Goal: Task Accomplishment & Management: Manage account settings

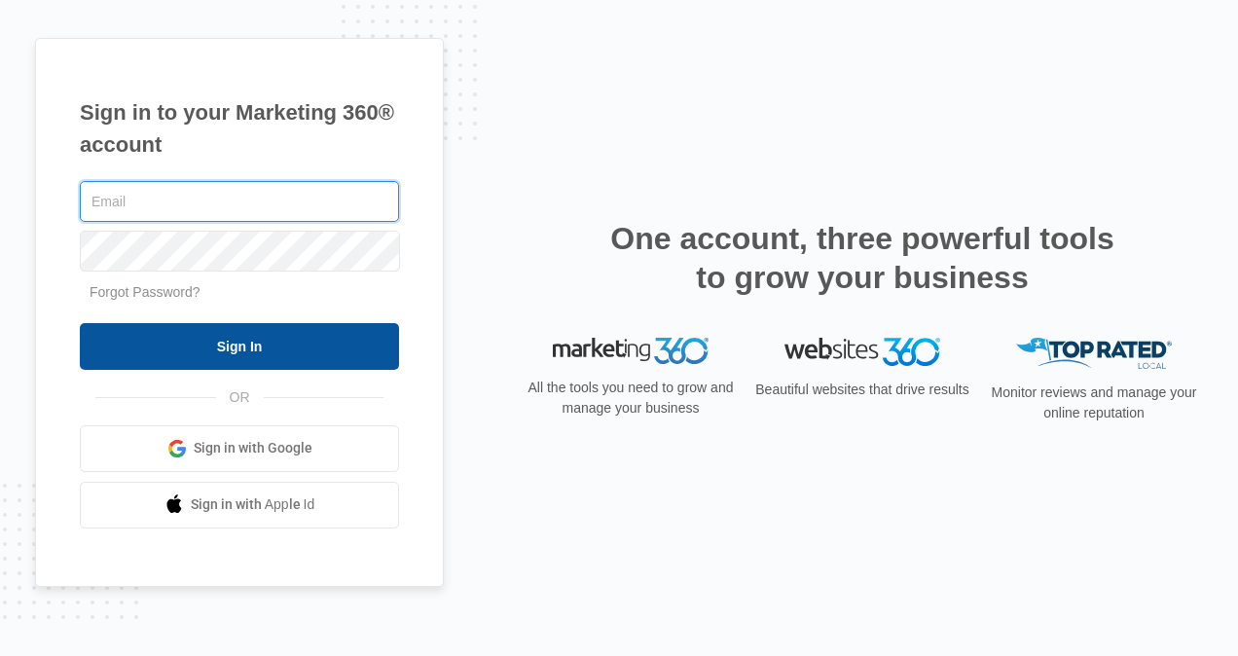
type input "[EMAIL_ADDRESS][DOMAIN_NAME]"
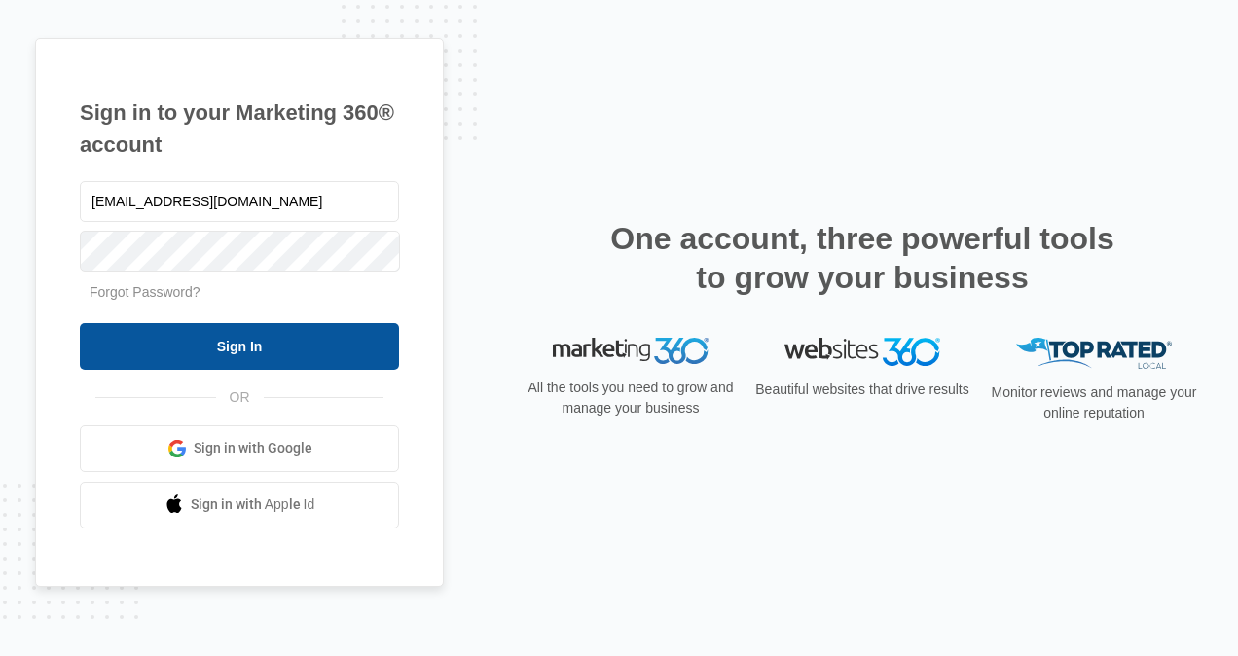
click at [179, 335] on input "Sign In" at bounding box center [239, 346] width 319 height 47
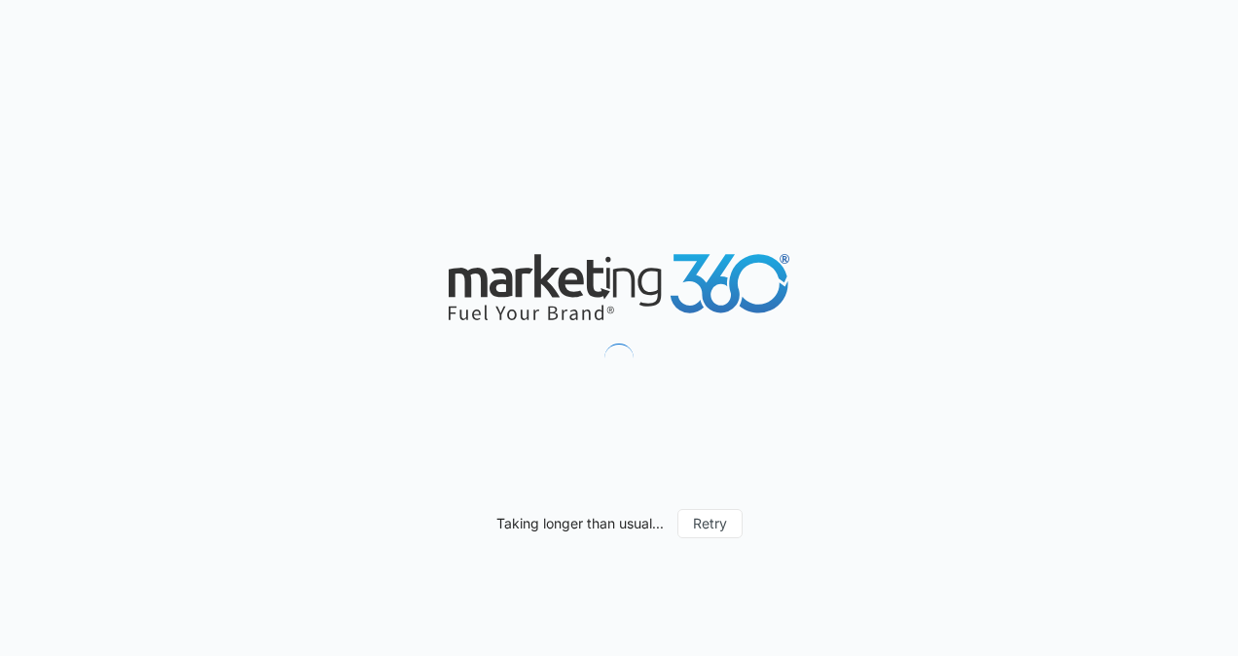
click at [179, 335] on div "Taking longer than usual... Retry" at bounding box center [619, 328] width 1238 height 656
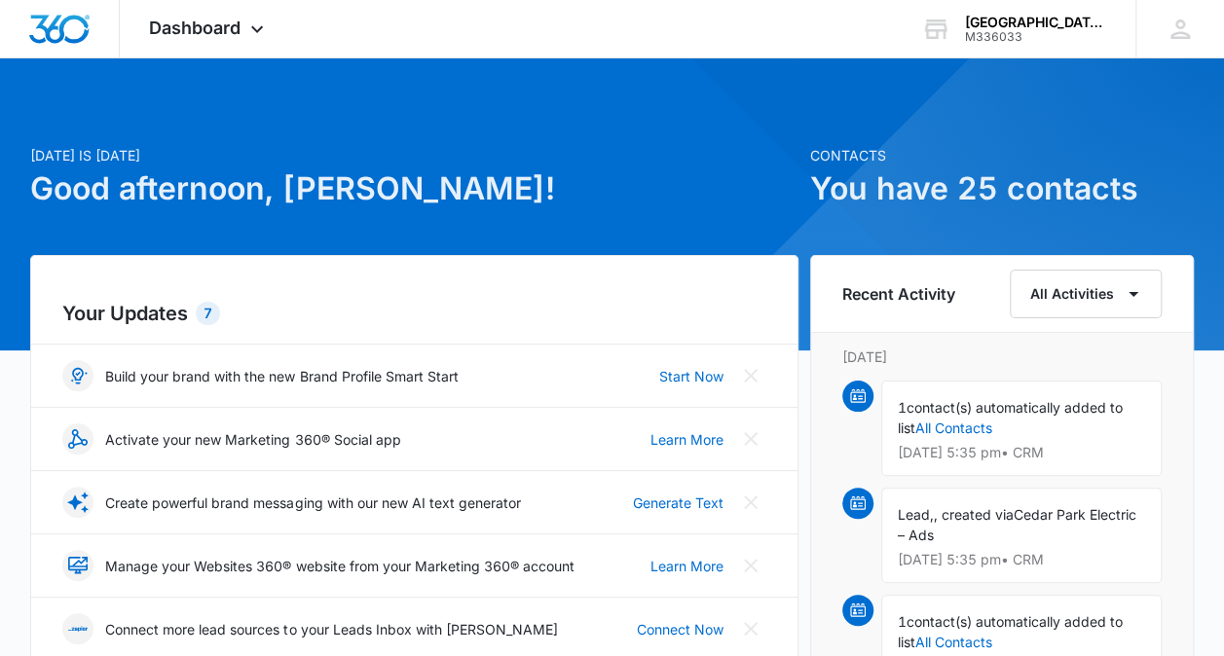
click at [206, 313] on div "7" at bounding box center [208, 313] width 24 height 23
click at [162, 320] on h2 "Your Updates 7" at bounding box center [413, 313] width 703 height 29
click at [855, 392] on img at bounding box center [858, 396] width 16 height 16
click at [908, 408] on span "contact(s) automatically added to list" at bounding box center [1009, 417] width 225 height 37
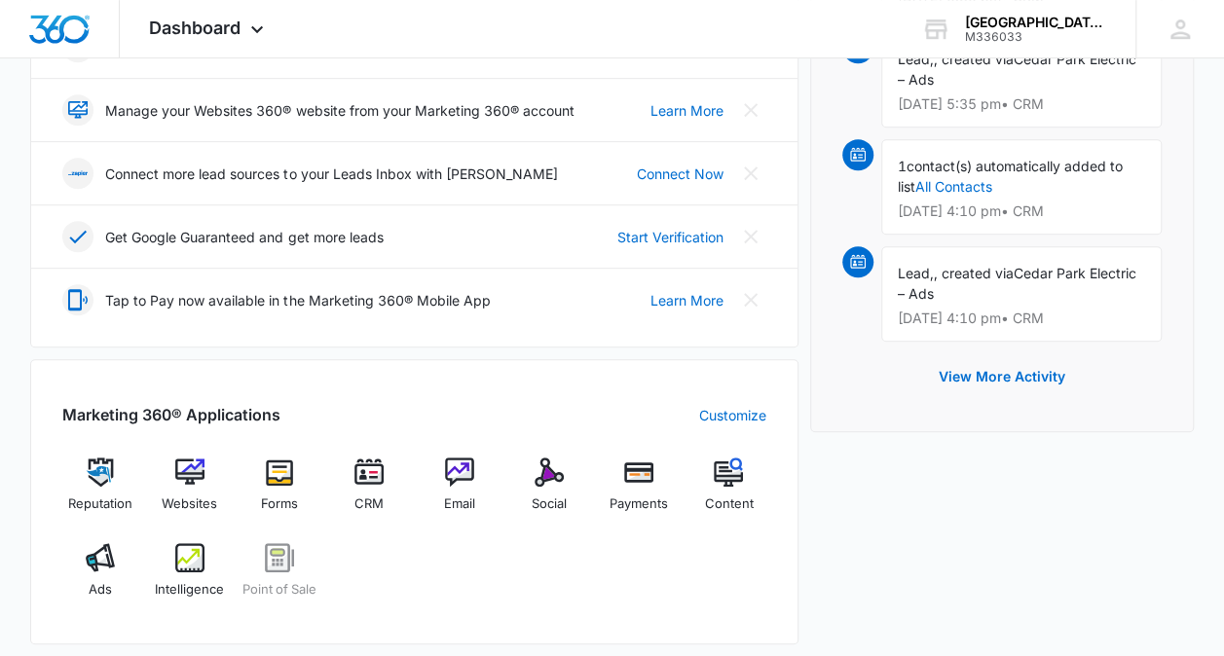
scroll to position [447, 0]
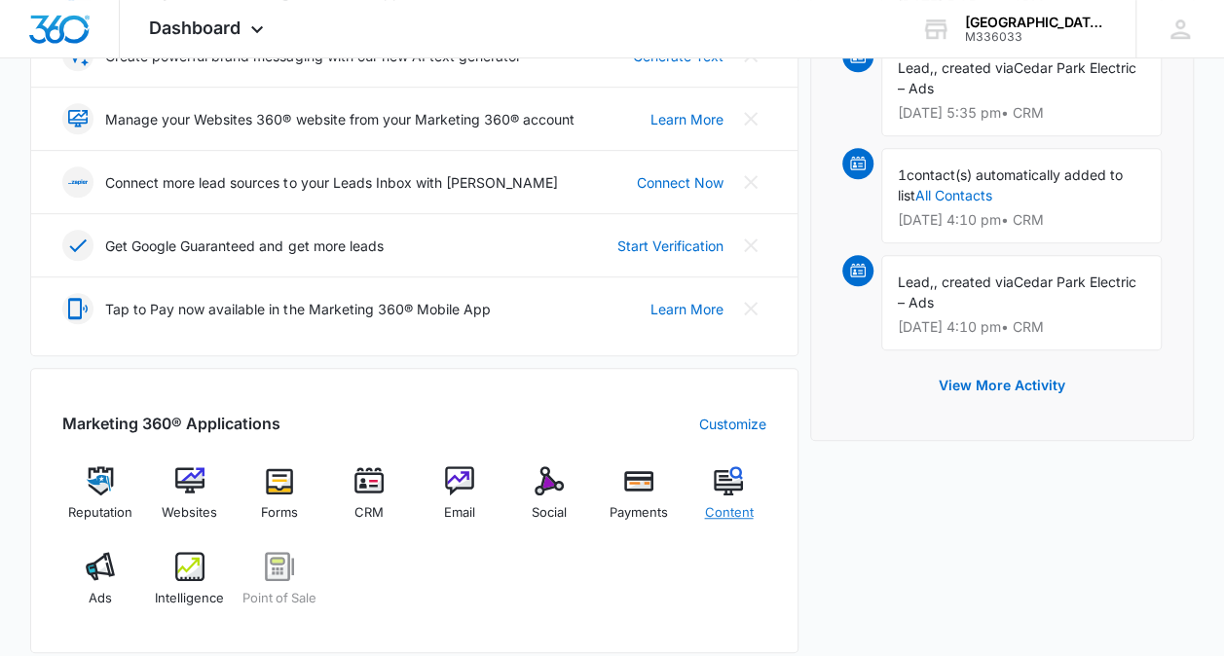
click at [725, 475] on img at bounding box center [727, 480] width 29 height 29
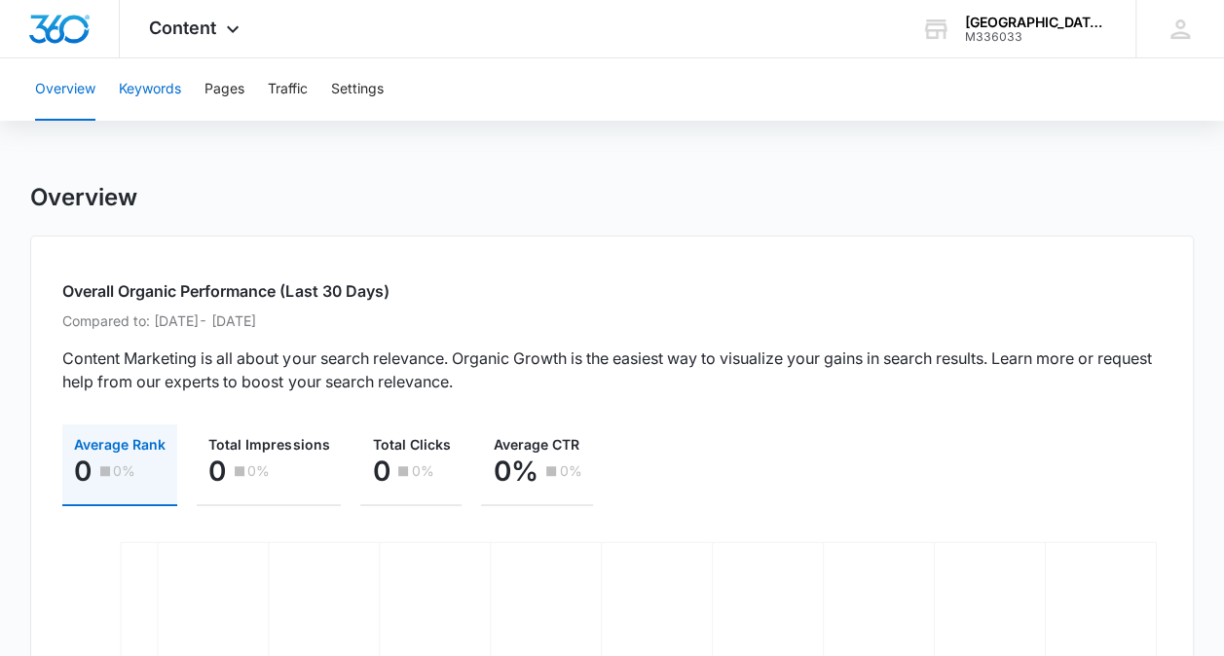
click at [146, 90] on button "Keywords" at bounding box center [150, 89] width 62 height 62
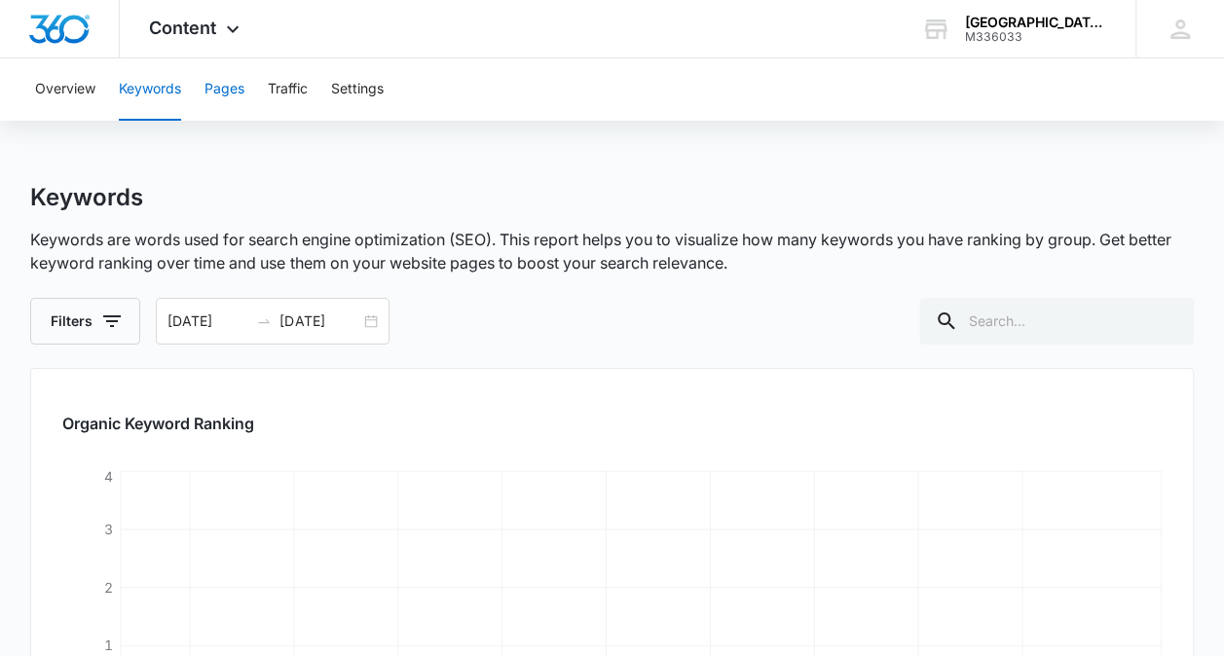
click at [223, 90] on button "Pages" at bounding box center [224, 89] width 40 height 62
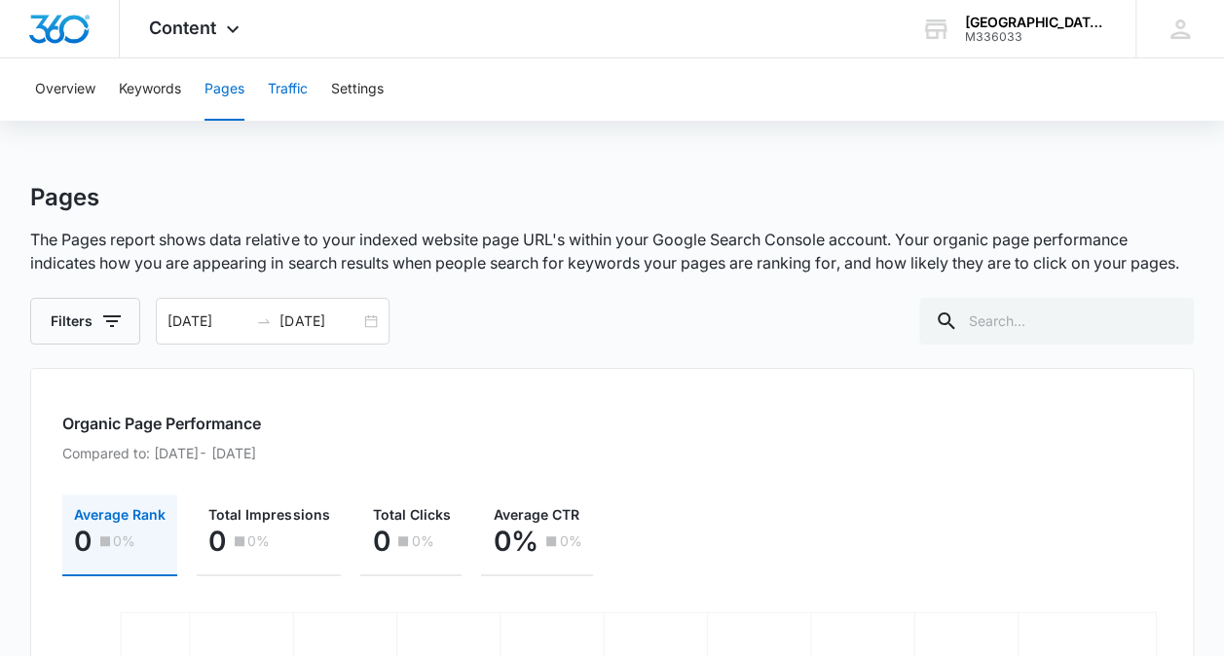
click at [280, 91] on button "Traffic" at bounding box center [288, 89] width 40 height 62
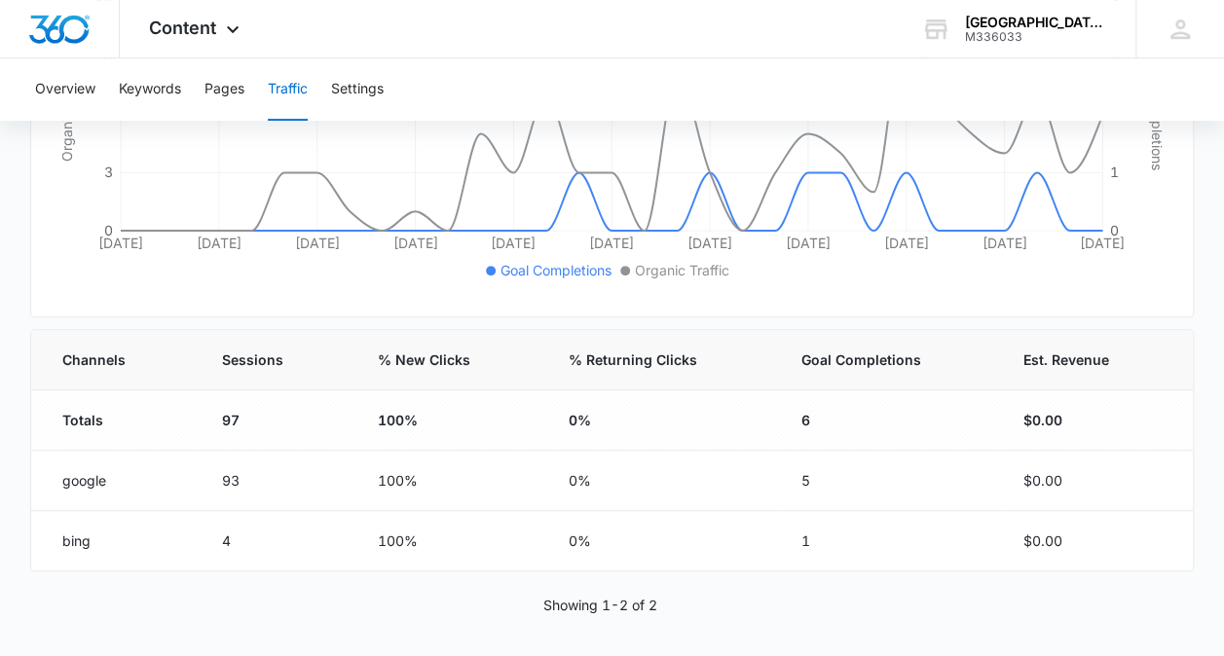
scroll to position [464, 0]
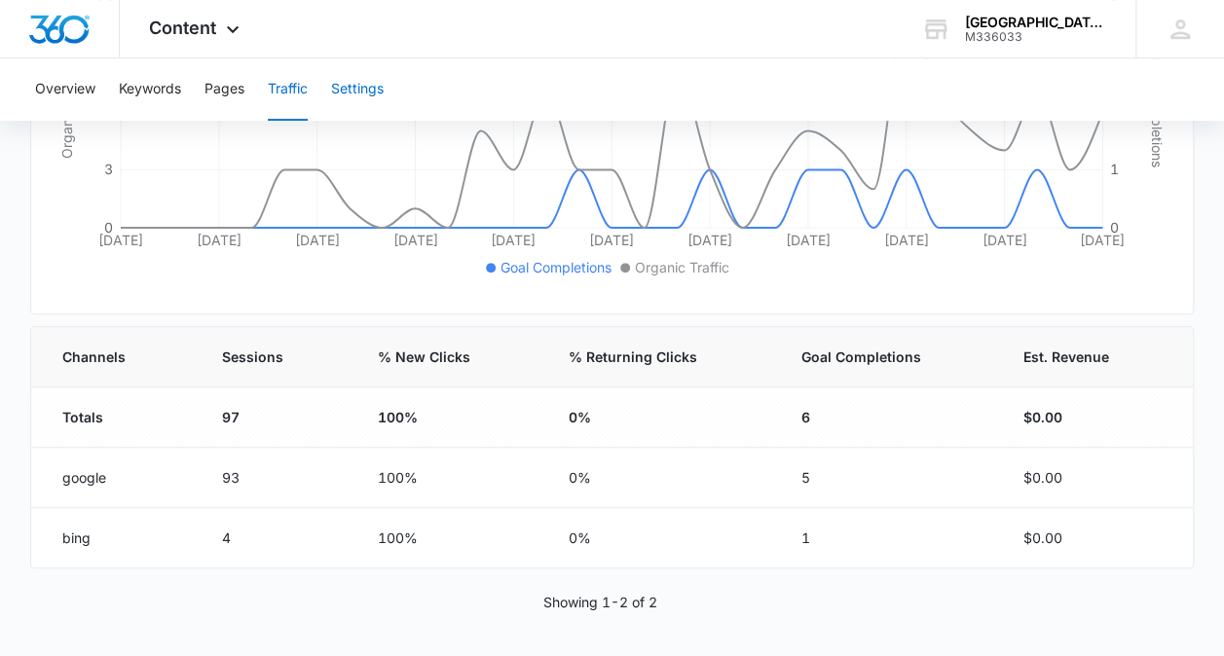
click at [362, 90] on button "Settings" at bounding box center [357, 89] width 53 height 62
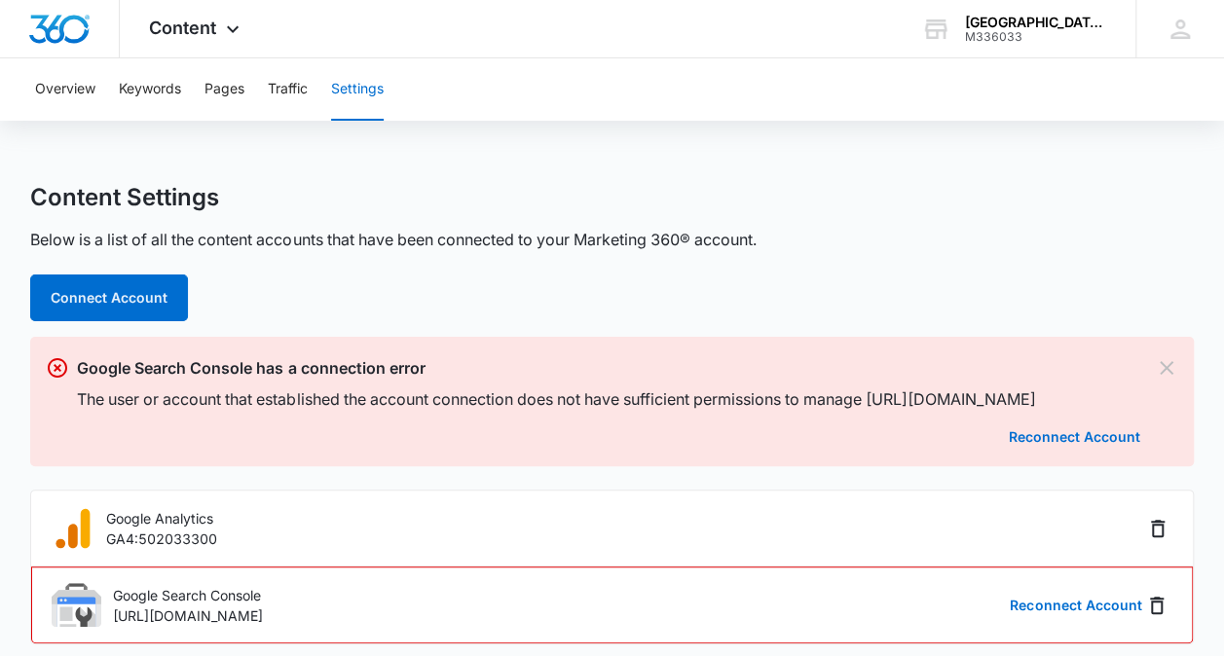
click at [362, 90] on button "Settings" at bounding box center [357, 89] width 53 height 62
click at [1066, 435] on button "Reconnect Account" at bounding box center [1073, 437] width 131 height 14
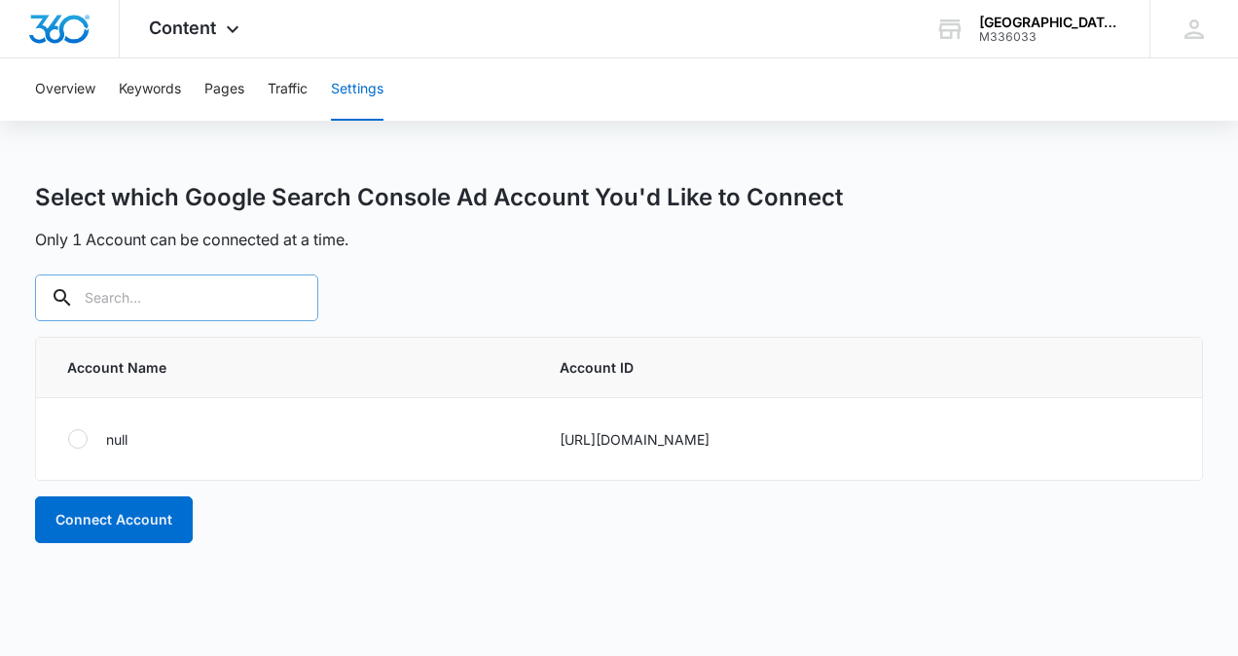
click at [133, 296] on input "text" at bounding box center [176, 297] width 283 height 47
click at [60, 84] on button "Overview" at bounding box center [65, 89] width 60 height 62
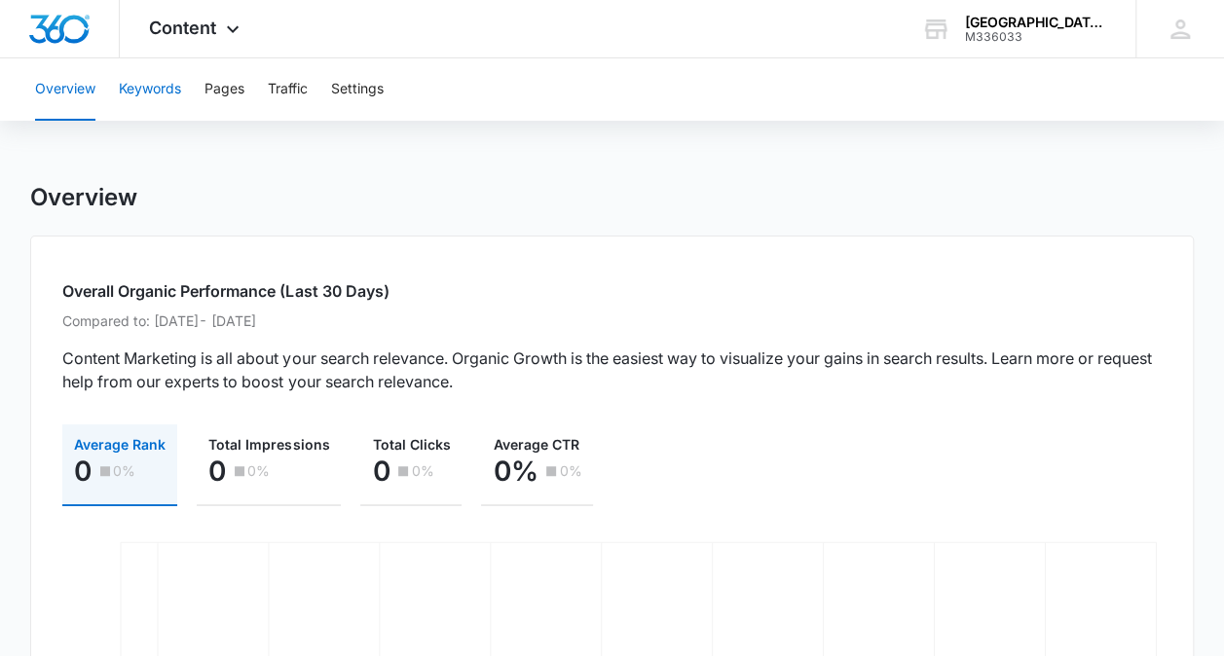
click at [143, 89] on button "Keywords" at bounding box center [150, 89] width 62 height 62
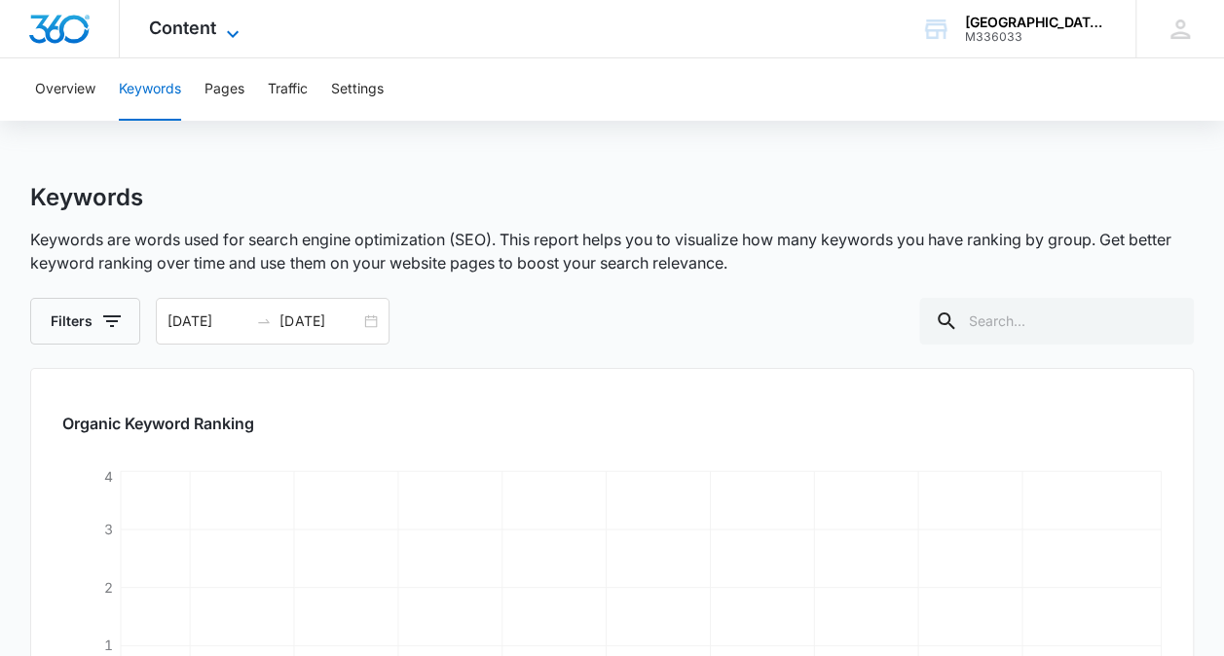
click at [173, 27] on span "Content" at bounding box center [182, 28] width 67 height 20
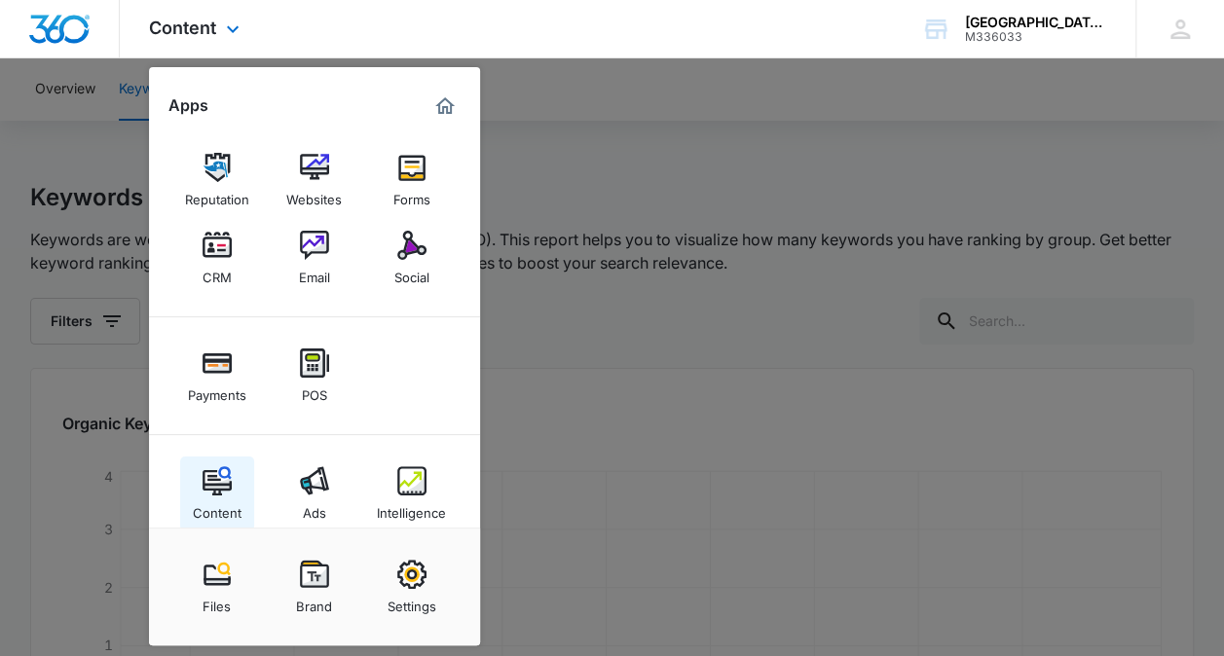
click at [204, 480] on img at bounding box center [216, 480] width 29 height 29
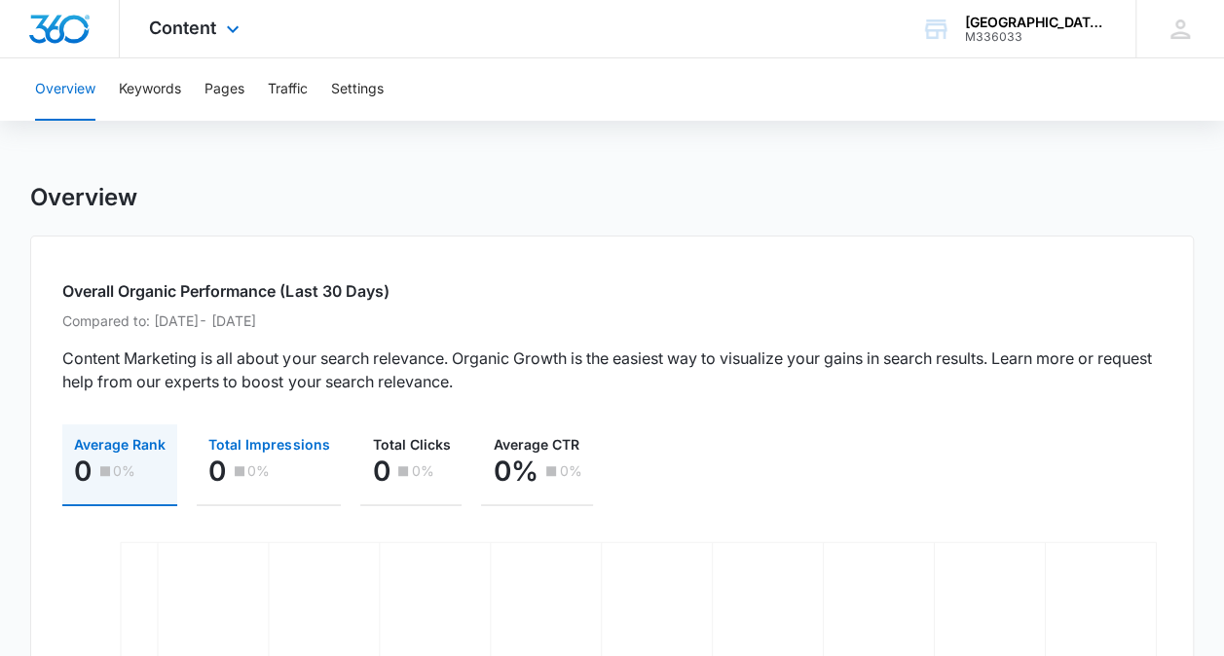
click at [204, 480] on button "Total Impressions 0 0%" at bounding box center [269, 465] width 144 height 82
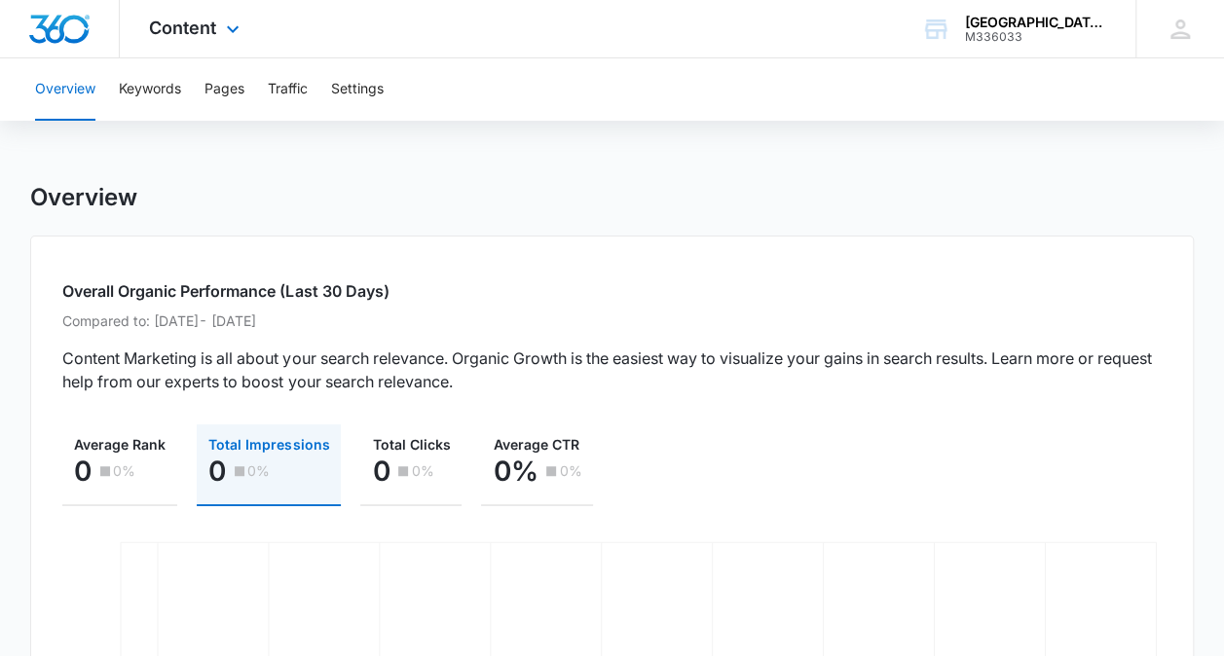
click at [204, 480] on button "Total Impressions 0 0%" at bounding box center [269, 465] width 144 height 82
